Goal: Information Seeking & Learning: Learn about a topic

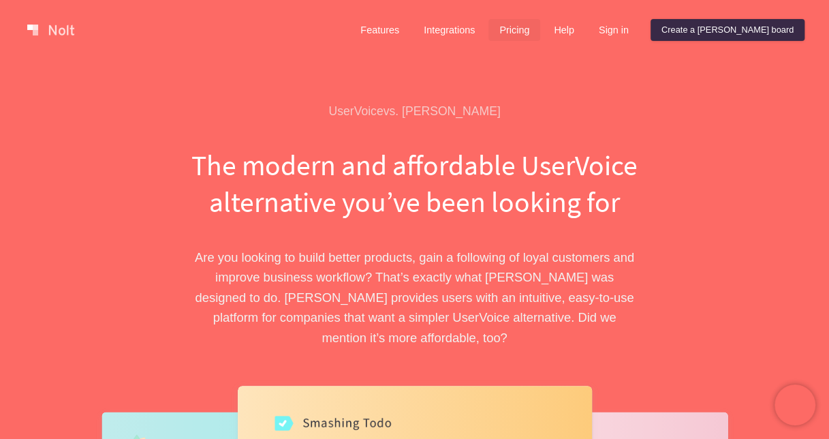
click at [540, 32] on link "Pricing" at bounding box center [514, 30] width 52 height 22
click at [64, 34] on link at bounding box center [51, 30] width 58 height 22
